Goal: Check status: Check status

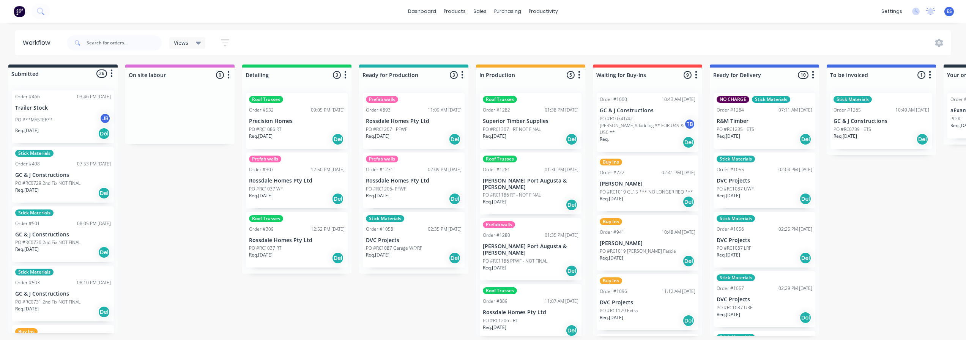
scroll to position [38, 0]
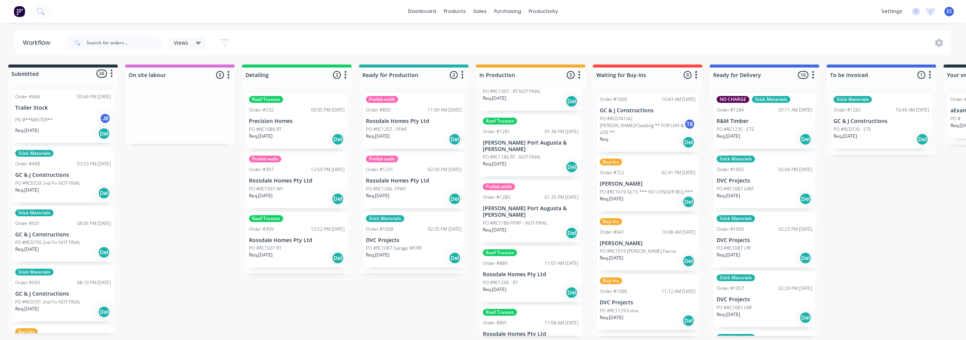
click at [767, 130] on div "PO #RC1235 - ETS" at bounding box center [764, 129] width 96 height 7
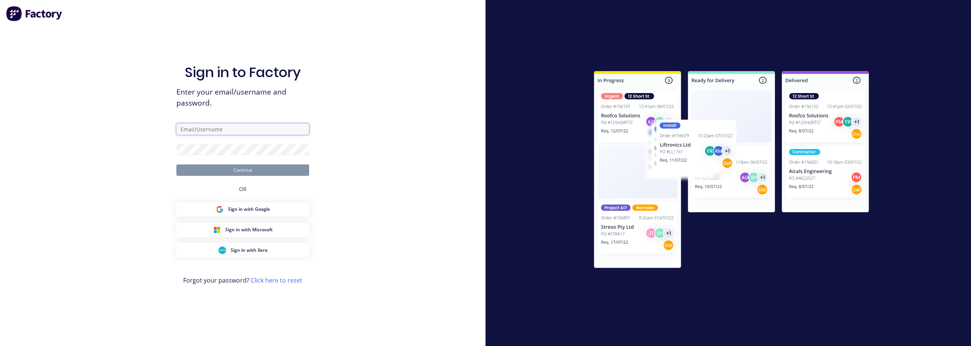
type input "[PERSON_NAME][EMAIL_ADDRESS][PERSON_NAME][DOMAIN_NAME]"
click at [247, 170] on button "Continue" at bounding box center [242, 169] width 133 height 11
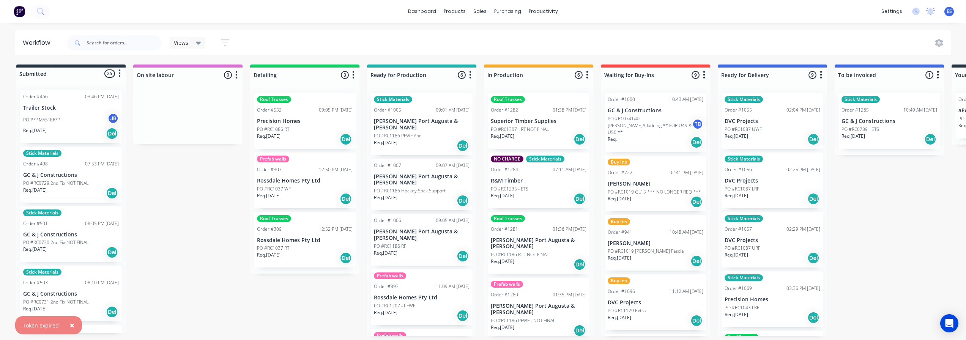
click at [551, 189] on div "PO #RC1235 - ETS" at bounding box center [539, 189] width 96 height 7
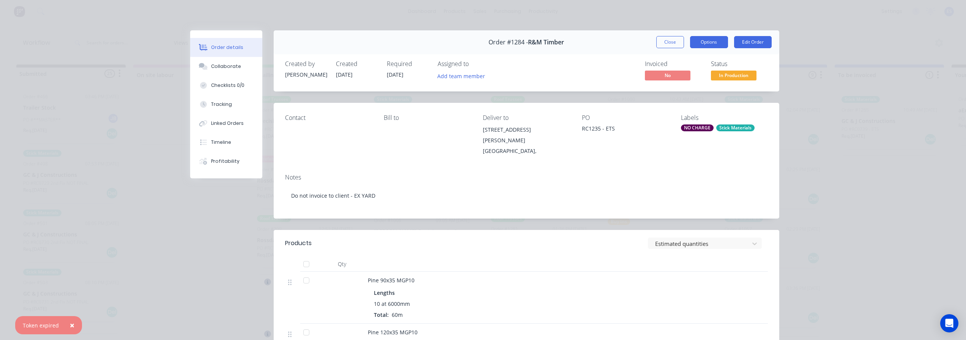
click at [710, 43] on button "Options" at bounding box center [709, 42] width 38 height 12
click at [684, 92] on div "Delivery Docket" at bounding box center [688, 92] width 66 height 11
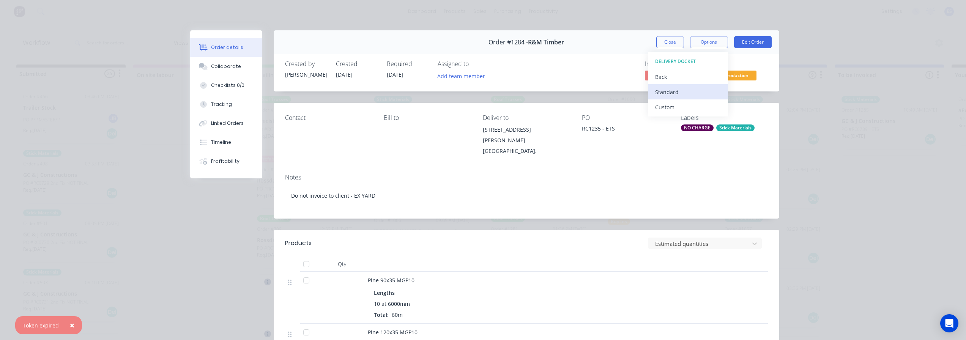
click at [689, 92] on div "Standard" at bounding box center [688, 92] width 66 height 11
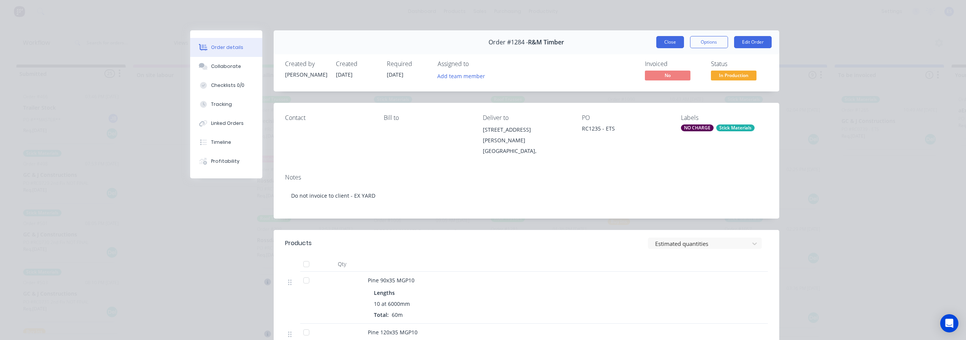
click at [676, 40] on button "Close" at bounding box center [670, 42] width 28 height 12
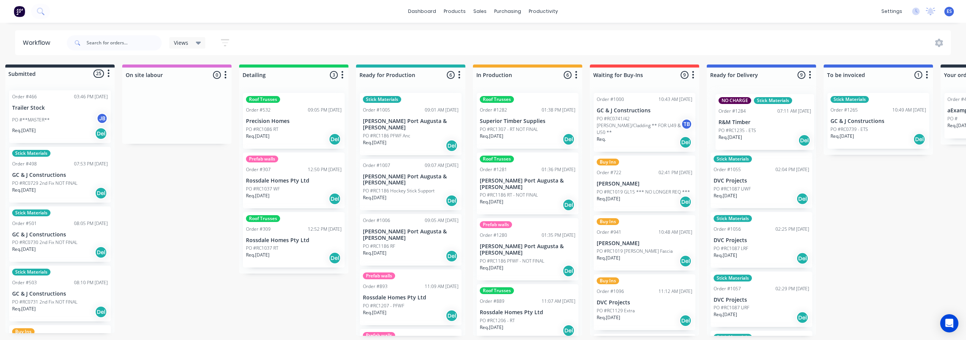
drag, startPoint x: 544, startPoint y: 185, endPoint x: 766, endPoint y: 125, distance: 230.6
click at [767, 125] on div "Submitted 25 Status colour #273444 hex #273444 Save Cancel Summaries Total orde…" at bounding box center [670, 200] width 1375 height 271
